Goal: Transaction & Acquisition: Download file/media

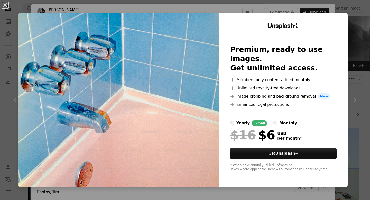
scroll to position [276, 0]
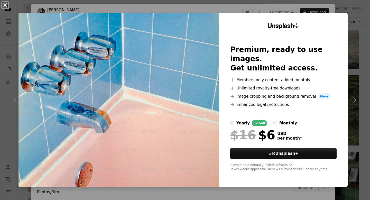
click at [7, 6] on button "An X shape" at bounding box center [5, 5] width 6 height 6
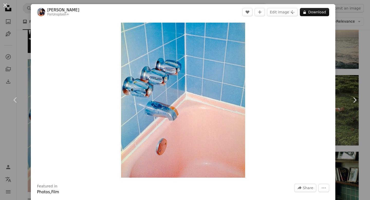
click at [370, 27] on div "An X shape Chevron left Chevron right [PERSON_NAME] For Unsplash+ A heart A plu…" at bounding box center [185, 100] width 370 height 200
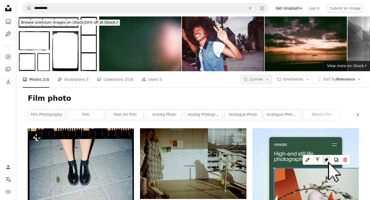
click at [267, 80] on button "A copyright icon © License Arrow down" at bounding box center [257, 79] width 32 height 8
click at [259, 121] on span "Free" at bounding box center [269, 120] width 31 height 5
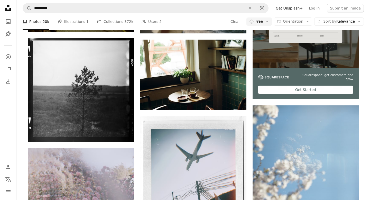
scroll to position [136, 0]
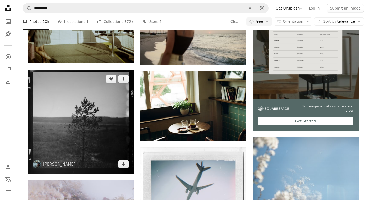
click at [114, 121] on img at bounding box center [81, 122] width 106 height 104
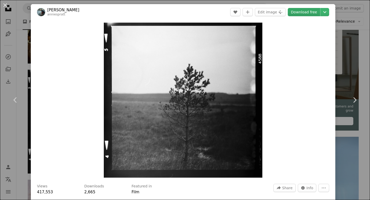
click at [311, 12] on link "Download free" at bounding box center [304, 12] width 32 height 8
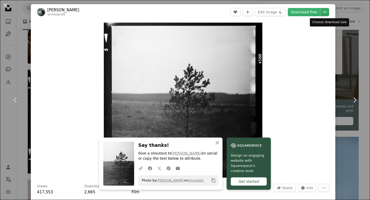
click at [329, 14] on icon "Chevron down" at bounding box center [325, 12] width 8 height 6
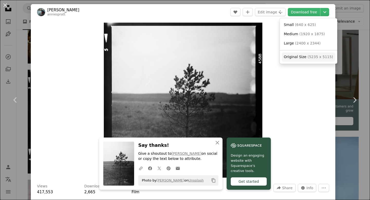
click at [301, 58] on span "Original Size" at bounding box center [295, 57] width 23 height 4
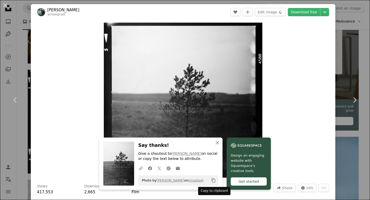
click at [212, 180] on icon "Copy content" at bounding box center [213, 180] width 5 height 5
click at [366, 19] on div "An X shape Chevron left Chevron right An X shape Close Say thanks! Give a shout…" at bounding box center [185, 100] width 370 height 200
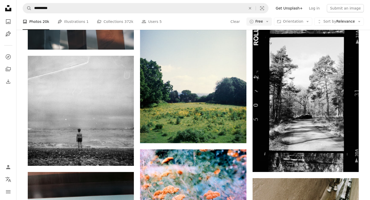
scroll to position [671, 0]
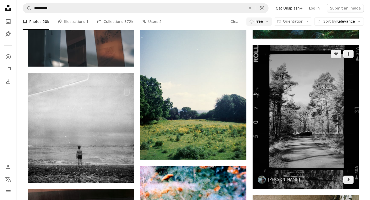
click at [335, 90] on img at bounding box center [306, 117] width 106 height 144
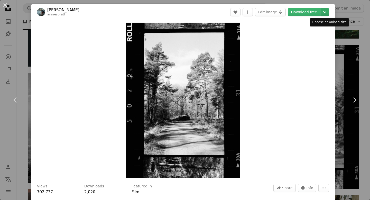
click at [327, 12] on icon "Choose download size" at bounding box center [325, 12] width 3 height 2
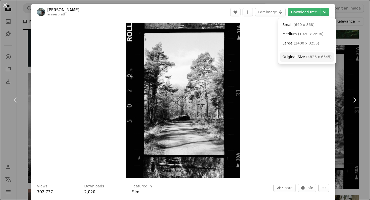
click at [299, 56] on span "Original Size" at bounding box center [294, 57] width 23 height 4
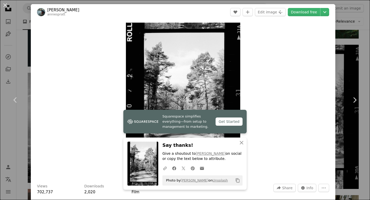
click at [237, 181] on icon "Copy content" at bounding box center [238, 180] width 5 height 5
